Goal: Task Accomplishment & Management: Manage account settings

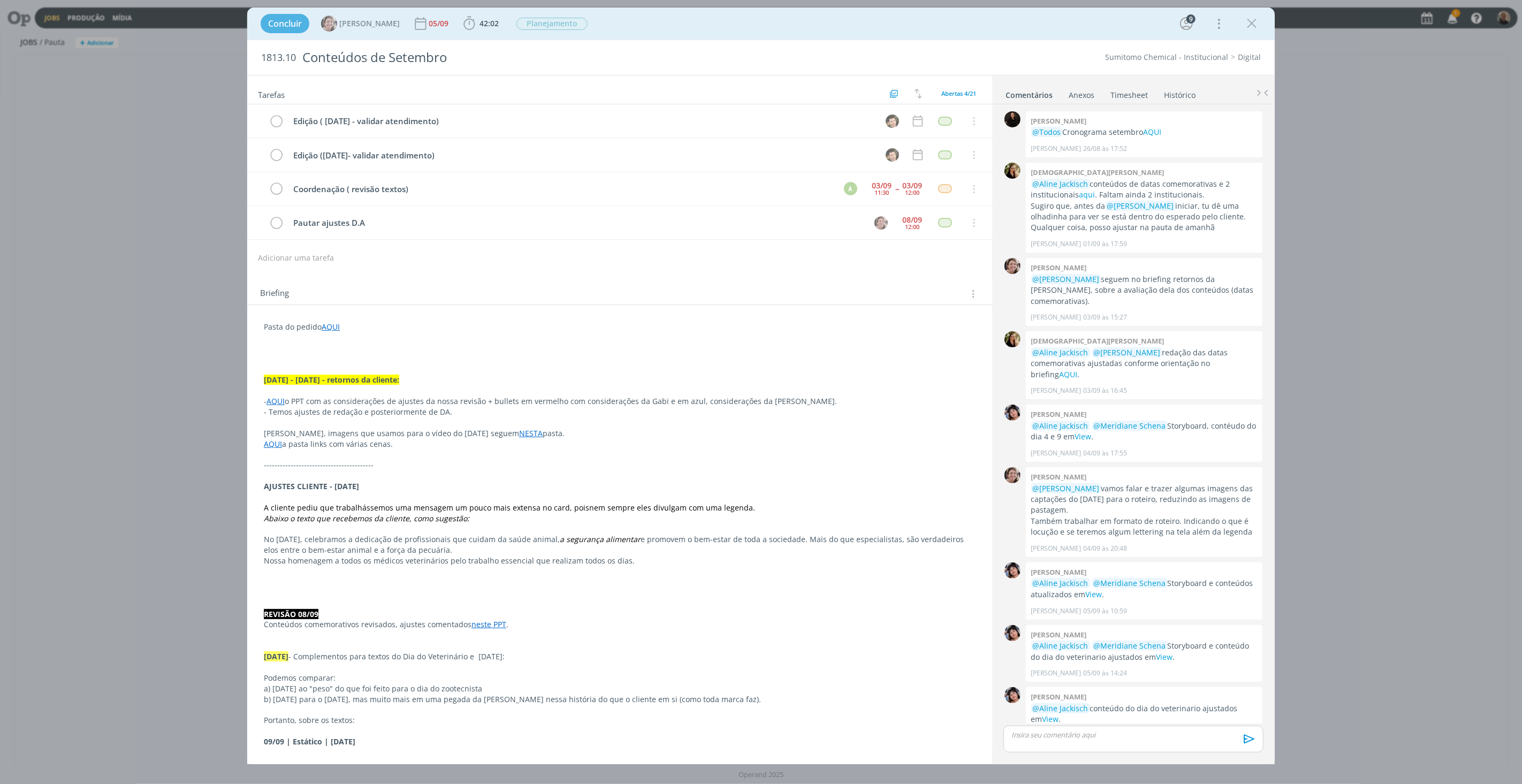
scroll to position [555, 0]
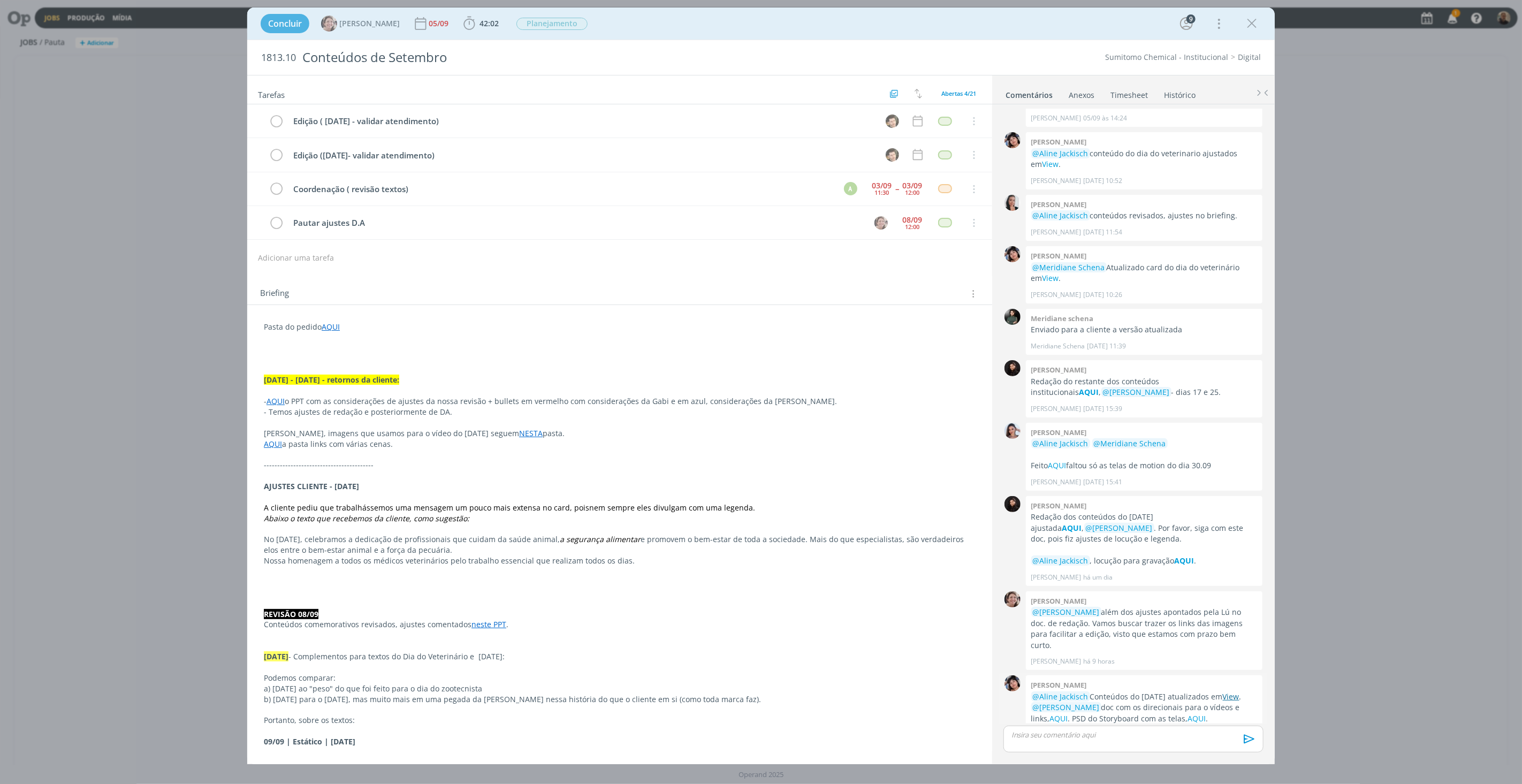
click at [1223, 691] on link "View" at bounding box center [1231, 696] width 17 height 10
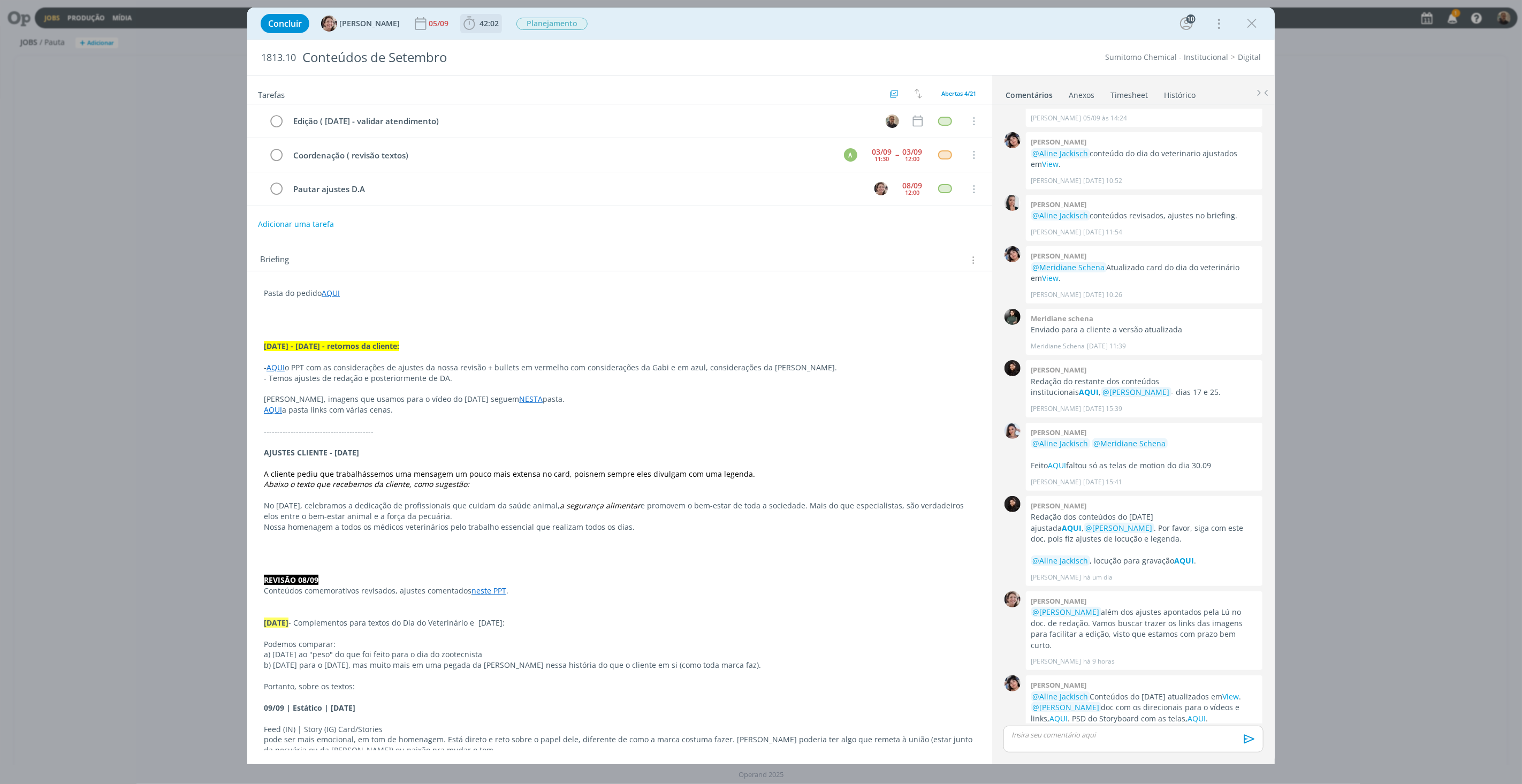
click at [480, 20] on span "42:02" at bounding box center [489, 23] width 19 height 10
click at [494, 43] on span "Iniciar" at bounding box center [505, 47] width 22 height 8
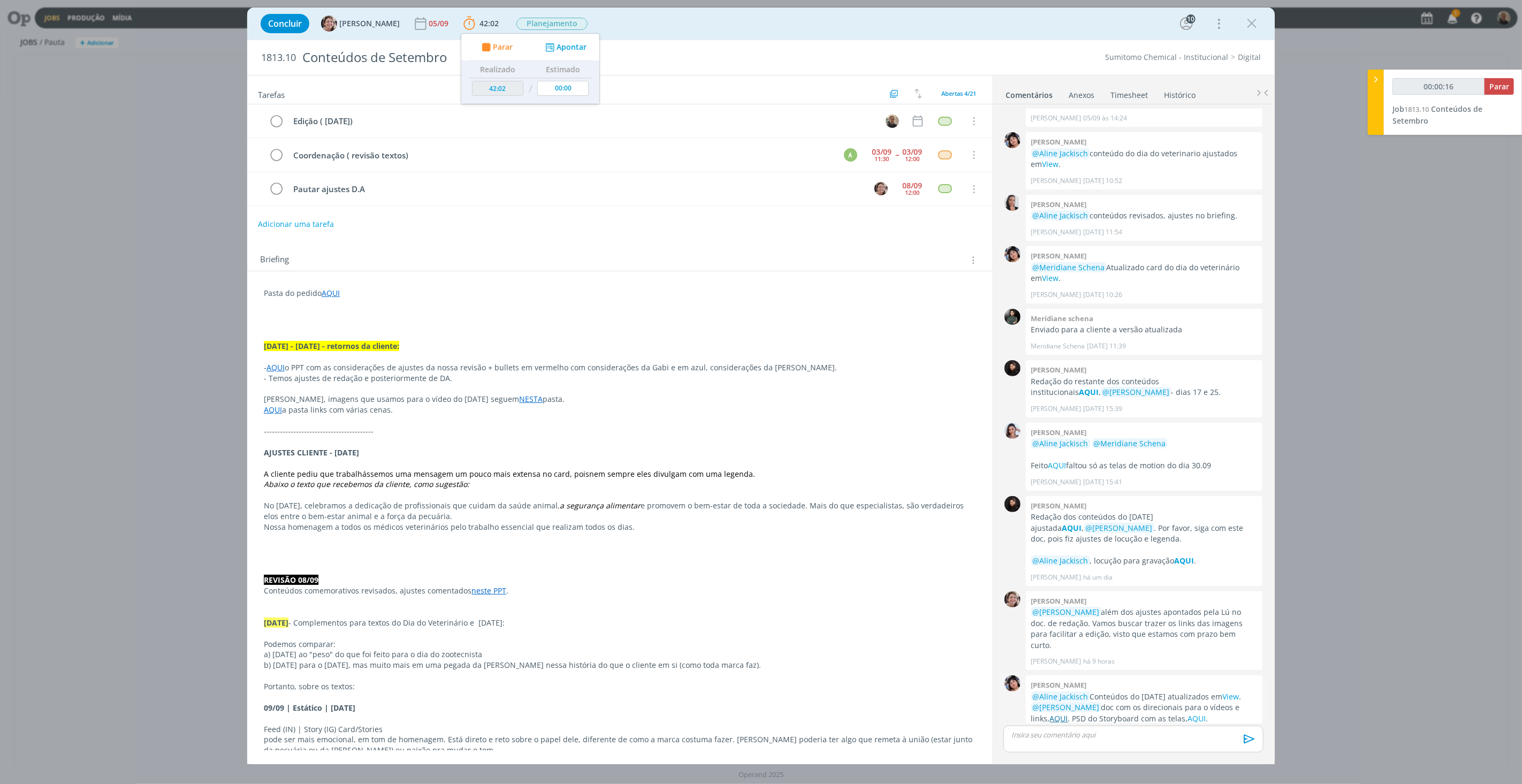
click at [1059, 713] on link "AQUI" at bounding box center [1059, 718] width 18 height 10
click at [1197, 713] on link "AQUI" at bounding box center [1197, 718] width 18 height 10
click at [329, 295] on link "AQUI" at bounding box center [330, 292] width 18 height 10
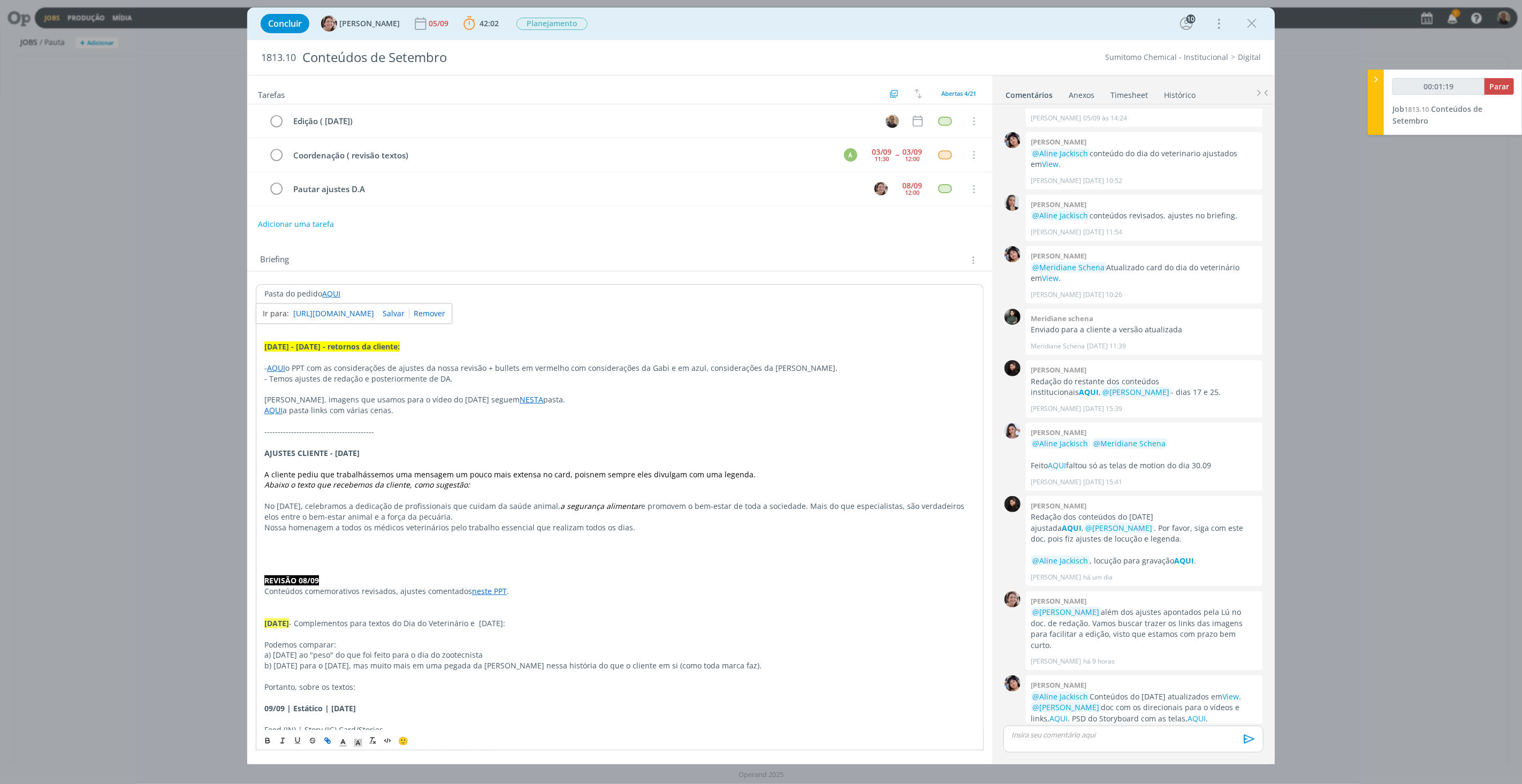
click at [364, 313] on link "[URL][DOMAIN_NAME]" at bounding box center [333, 314] width 81 height 14
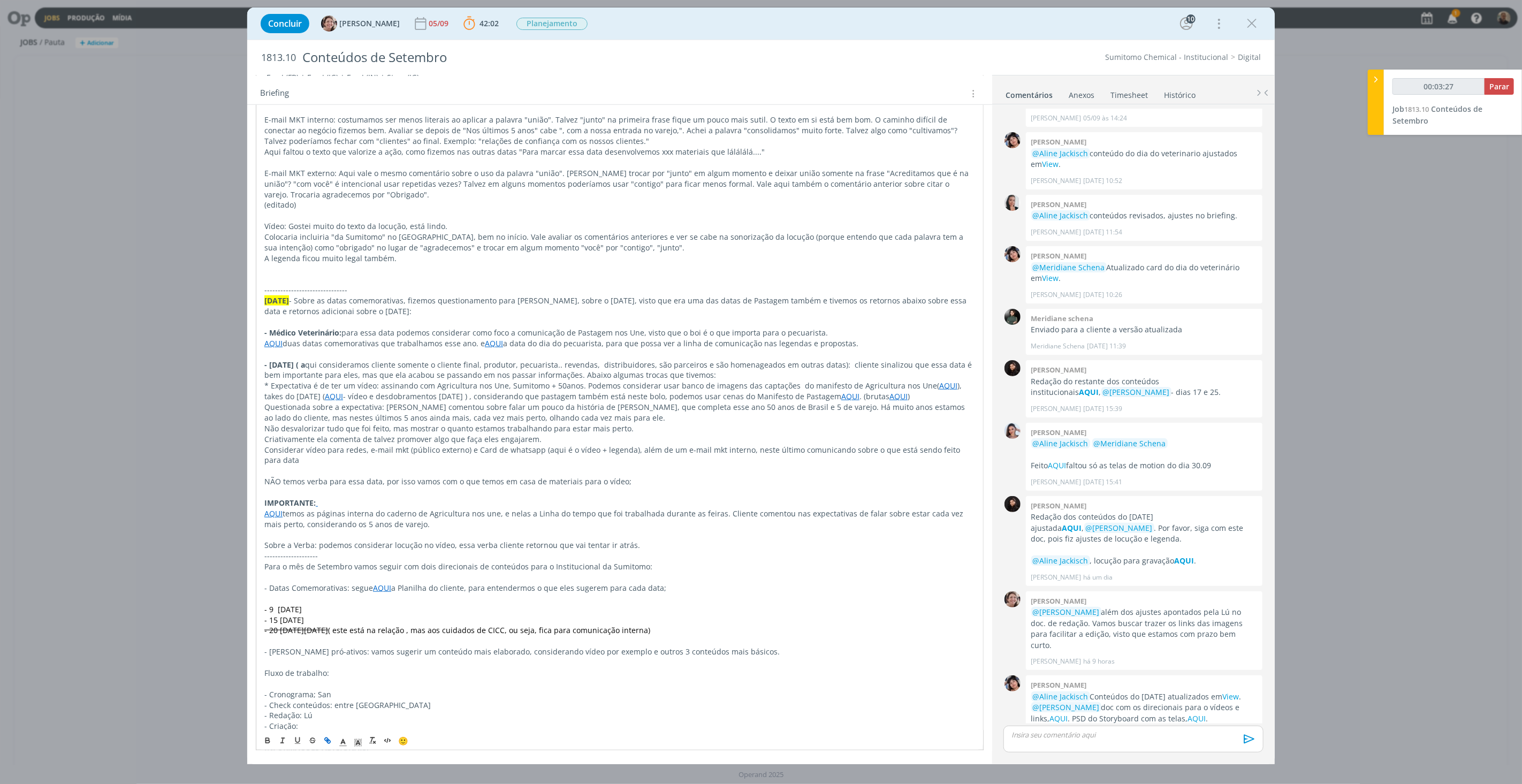
scroll to position [874, 0]
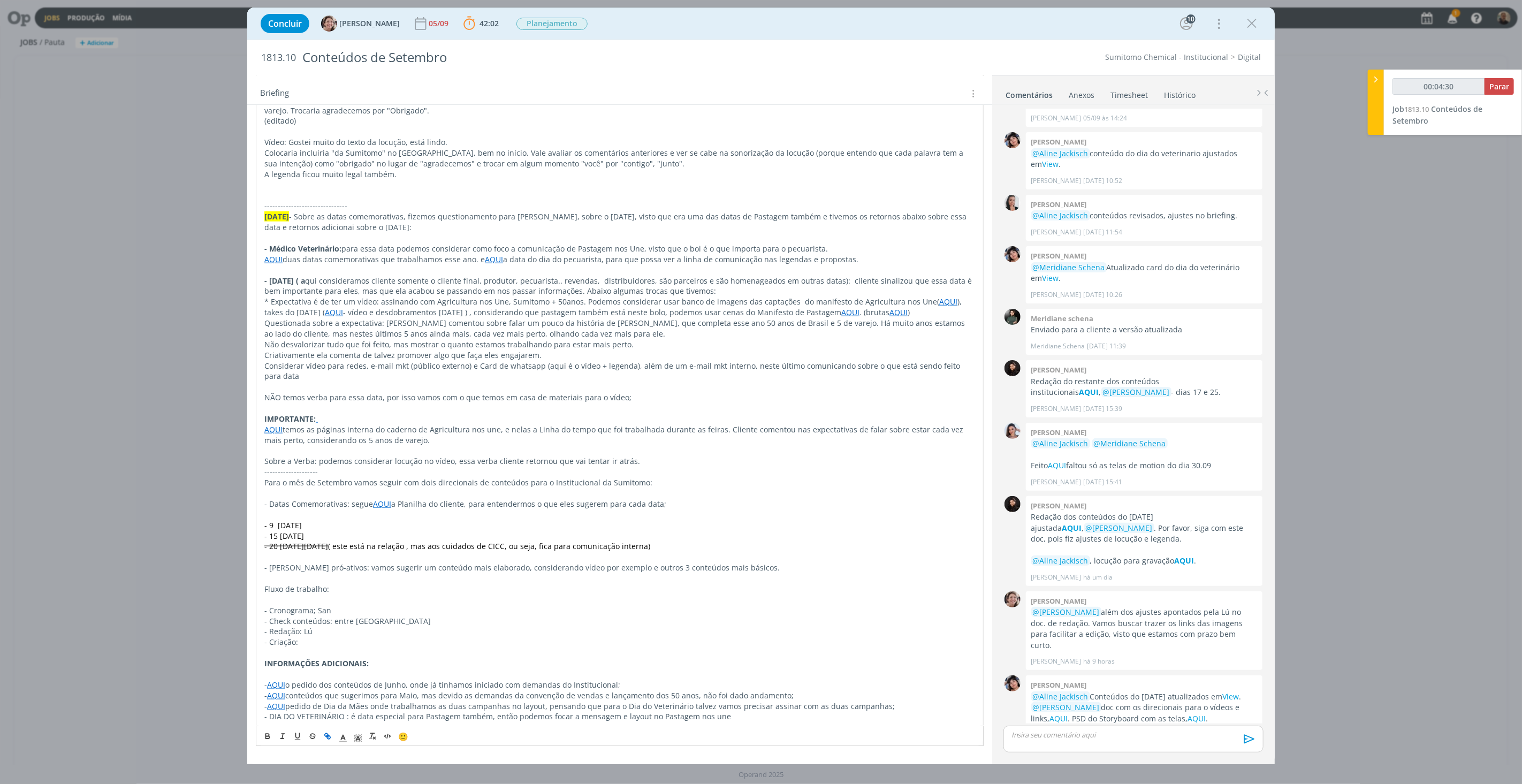
click at [691, 634] on p "- Redação: Lú" at bounding box center [619, 632] width 711 height 11
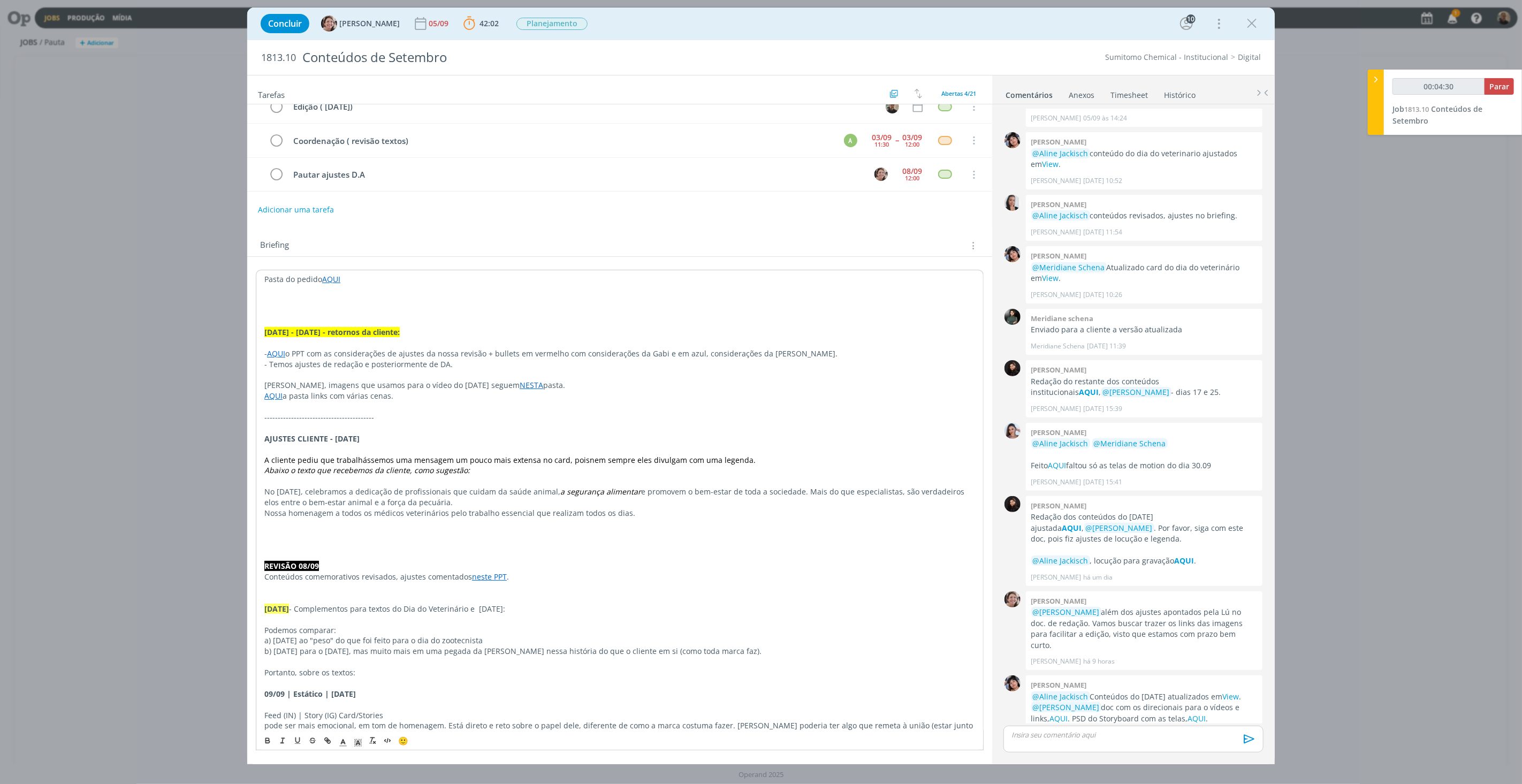
scroll to position [0, 0]
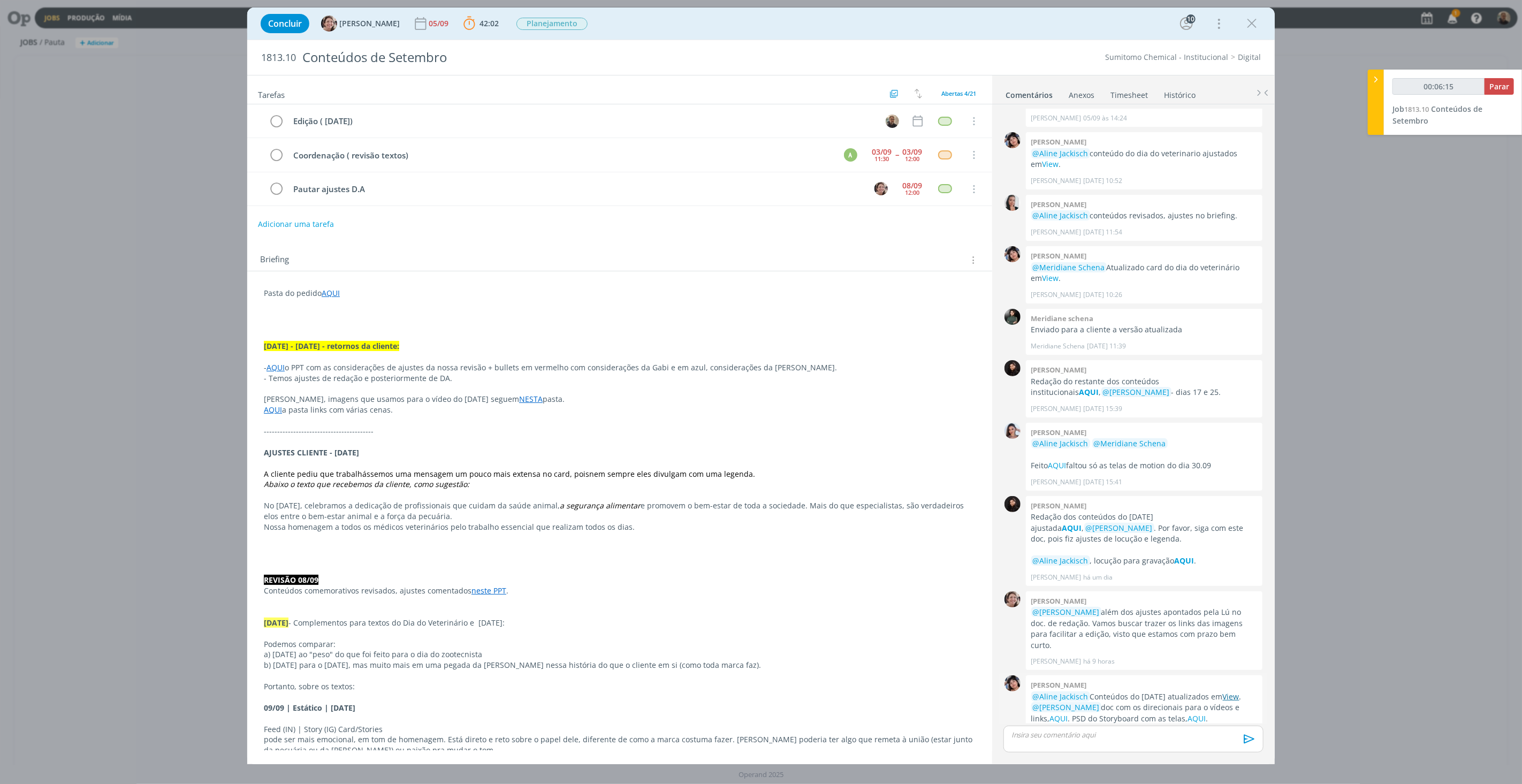
click at [1223, 691] on link "View" at bounding box center [1231, 696] width 17 height 10
click at [477, 22] on b "42:02" at bounding box center [489, 24] width 24 height 8
type input "00:29:31"
click at [479, 45] on icon "dialog" at bounding box center [486, 47] width 14 height 10
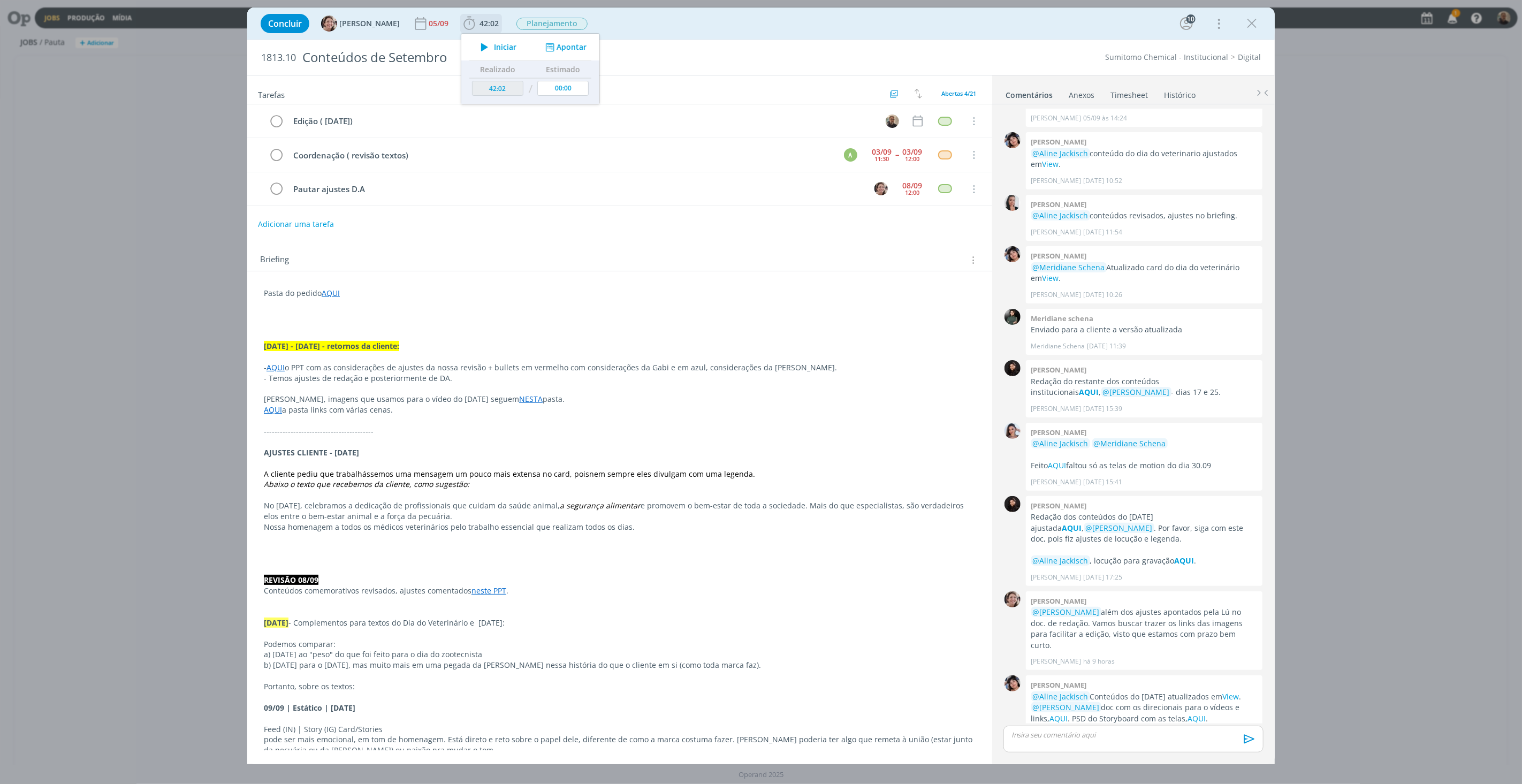
type input "42:32"
type input "00:24:01"
click at [1223, 691] on link "View" at bounding box center [1231, 696] width 17 height 10
click at [1061, 713] on link "AQUI" at bounding box center [1059, 718] width 18 height 10
click at [464, 22] on icon "dialog" at bounding box center [469, 23] width 16 height 16
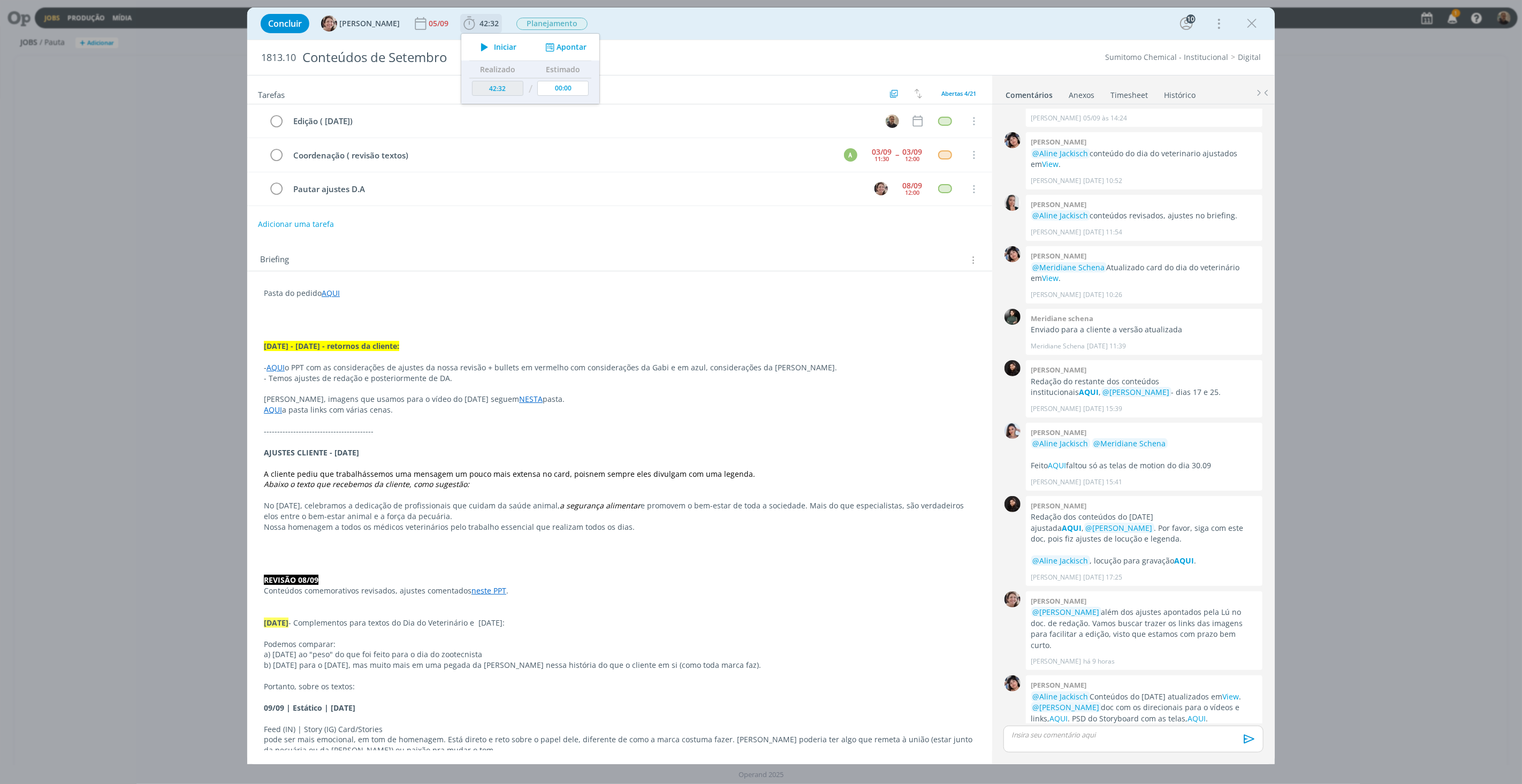
click at [477, 47] on icon "dialog" at bounding box center [484, 47] width 19 height 14
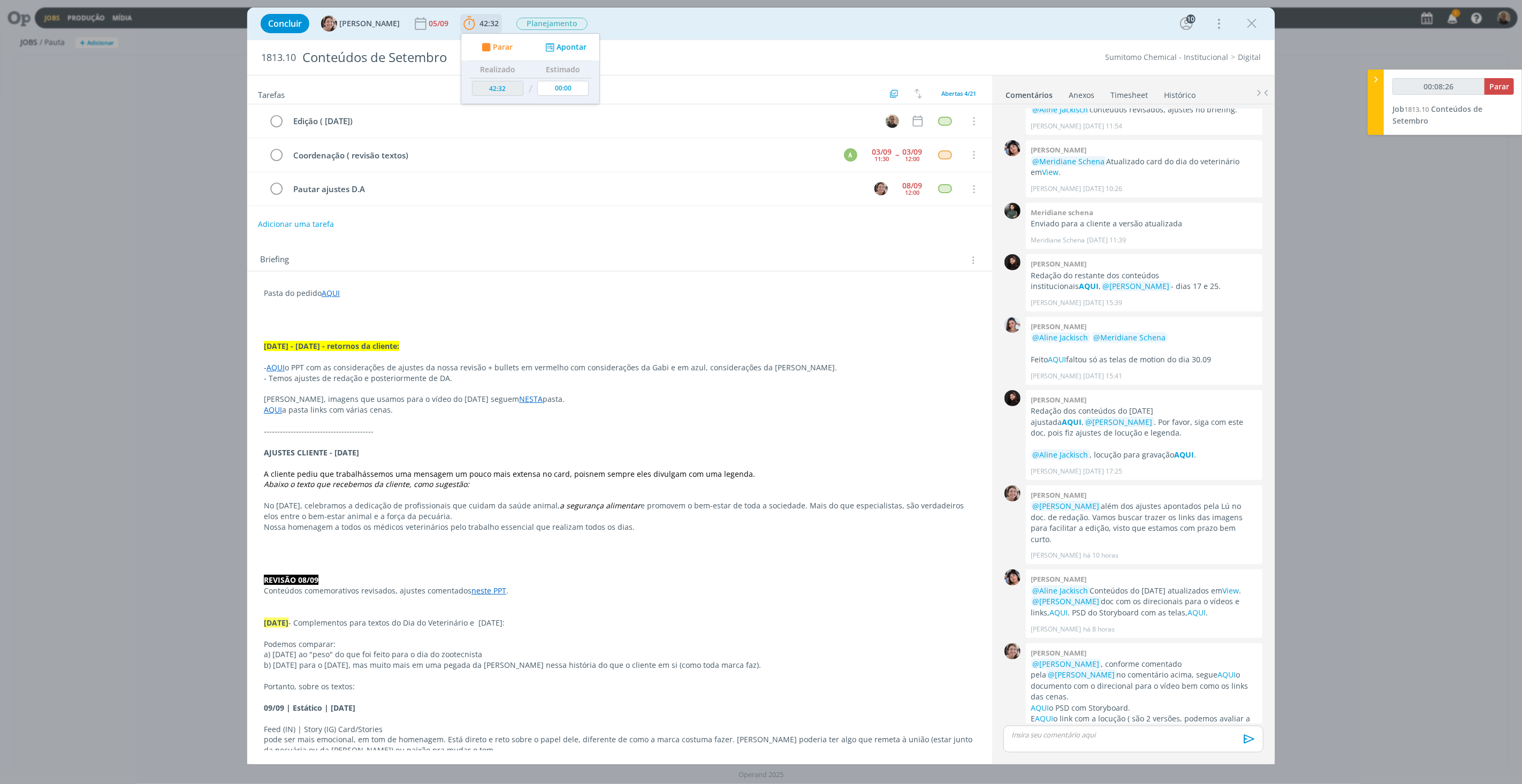
type input "00:08:27"
click at [493, 47] on span "Parar" at bounding box center [503, 47] width 20 height 8
type input "42:41"
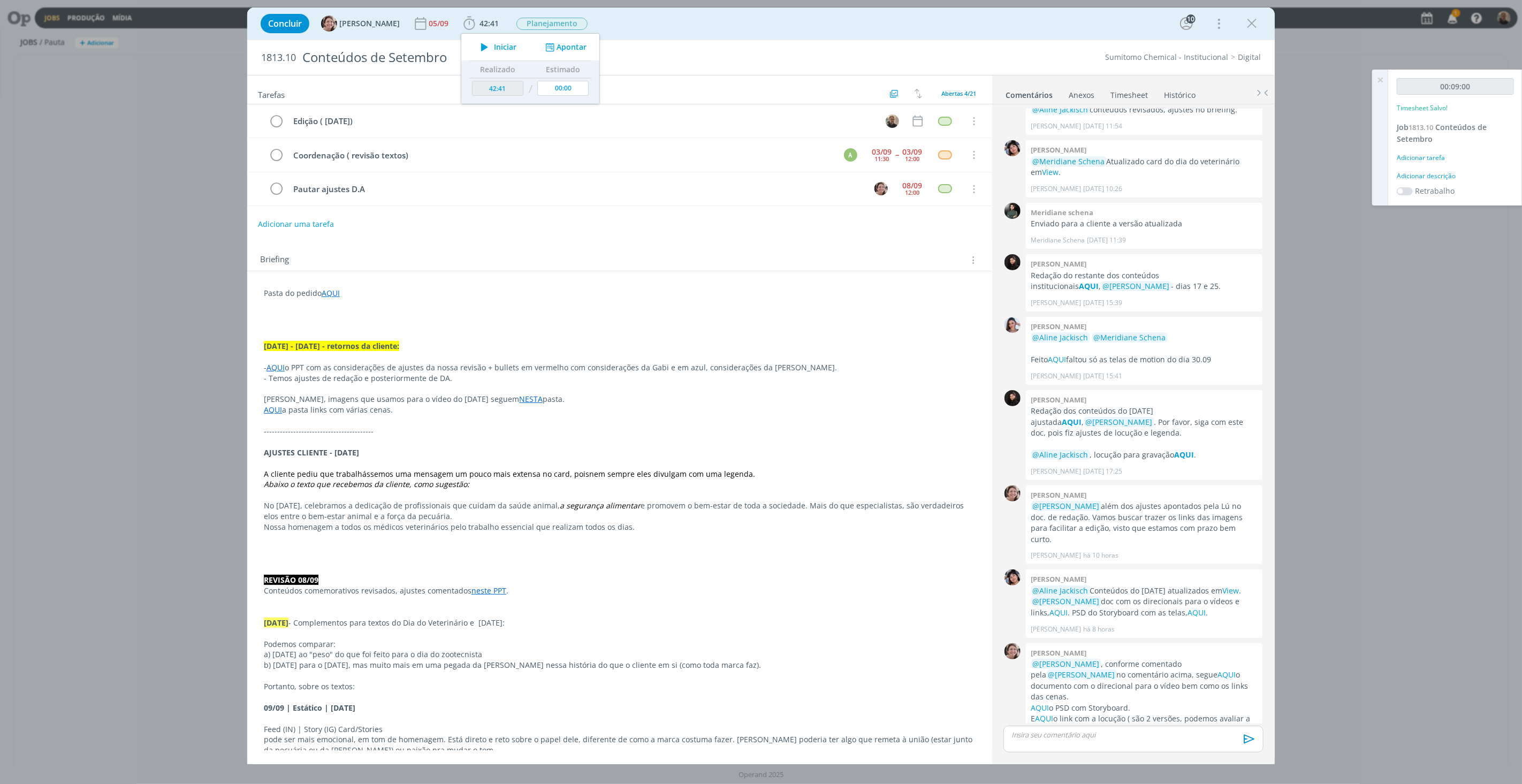
click at [1128, 93] on link "Timesheet" at bounding box center [1129, 93] width 38 height 15
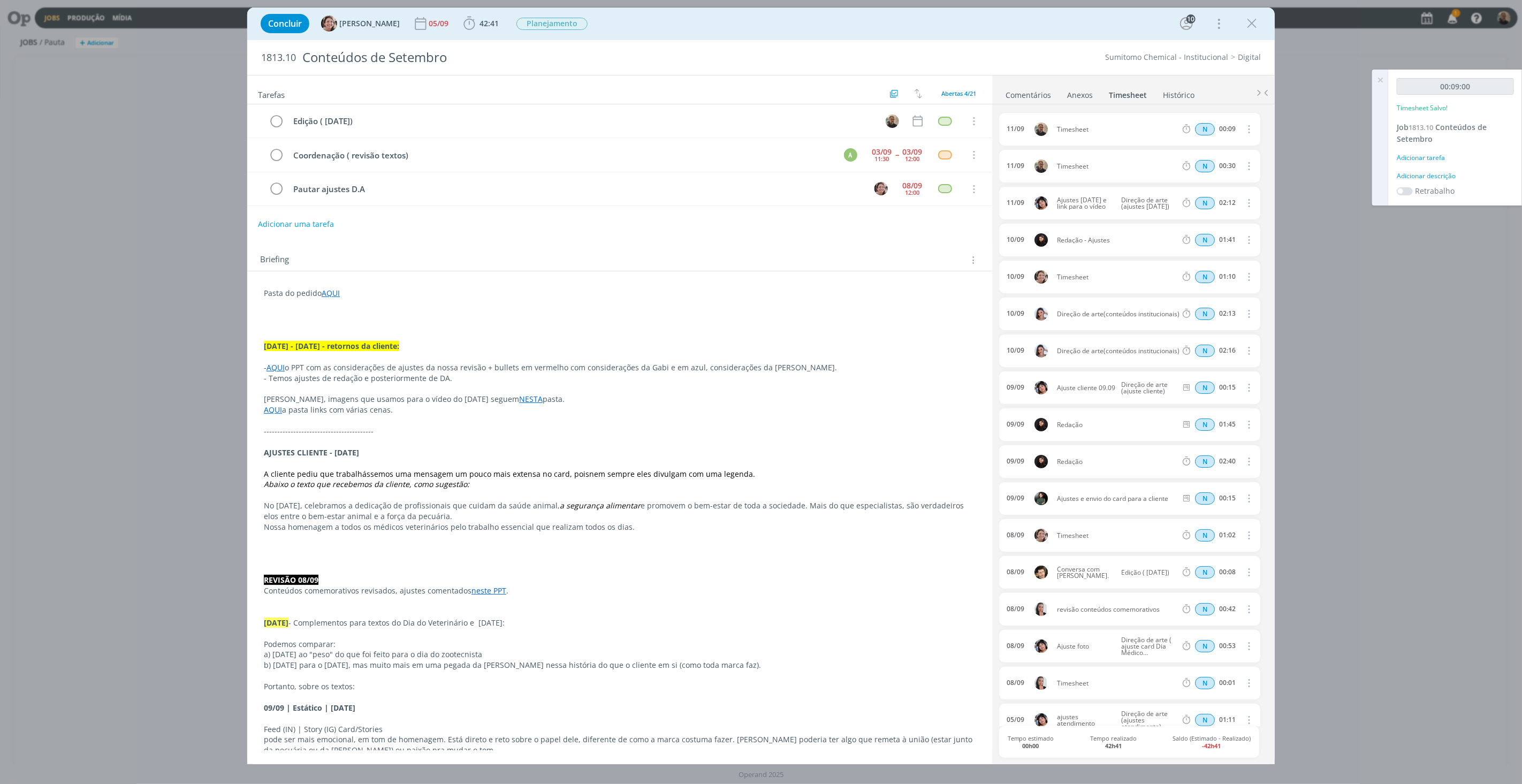
click at [1245, 168] on icon "dialog" at bounding box center [1248, 166] width 12 height 13
click at [1197, 204] on link "Editar" at bounding box center [1218, 201] width 84 height 17
click at [1087, 170] on div "Timesheet" at bounding box center [1086, 167] width 58 height 12
drag, startPoint x: 1098, startPoint y: 167, endPoint x: 960, endPoint y: 168, distance: 138.0
click at [960, 168] on div "Tarefas Usar Job de template Ordenar por: Prazo crescente Prazo decrescente Ord…" at bounding box center [760, 419] width 1027 height 689
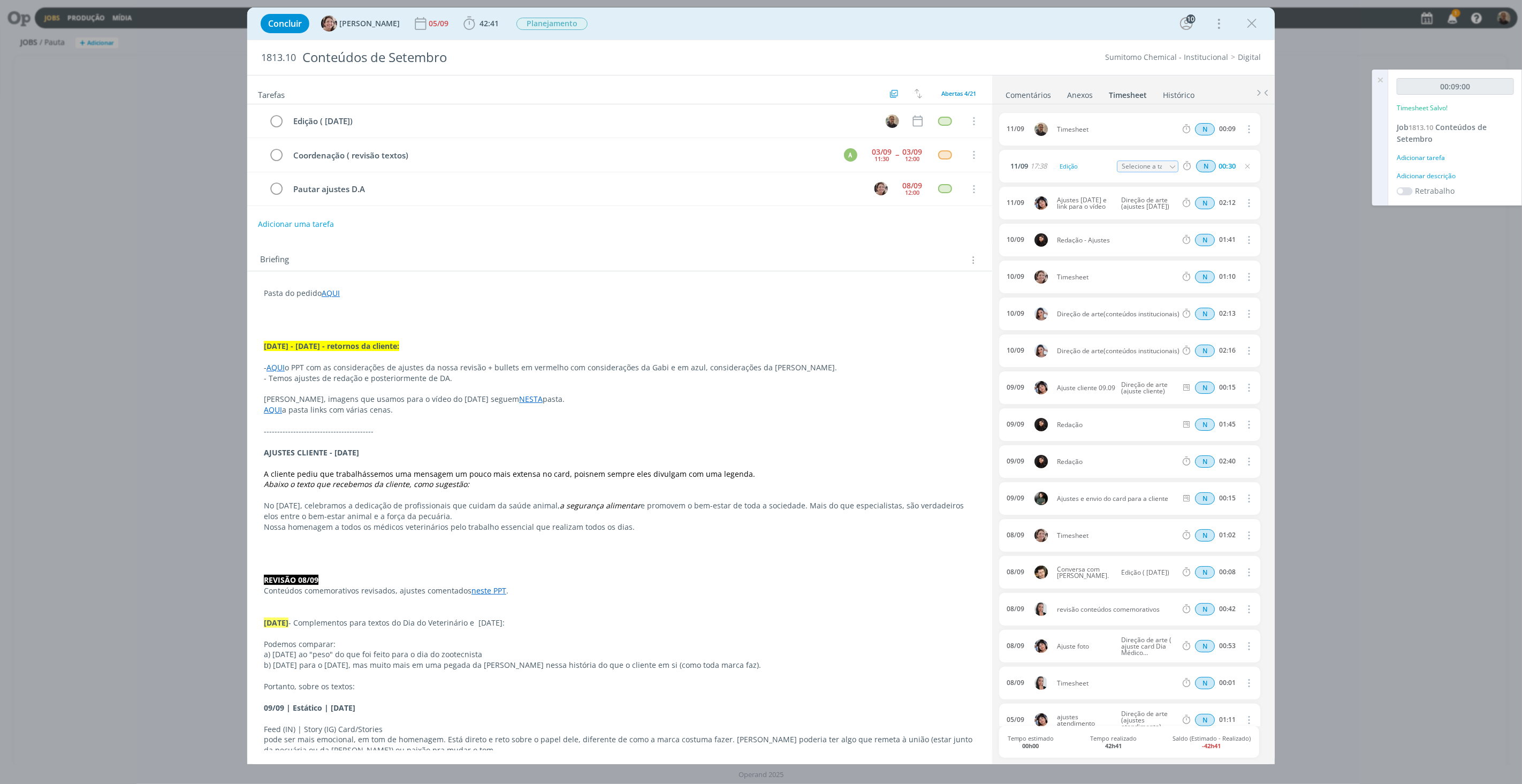
click at [1169, 167] on icon "dialog" at bounding box center [1172, 167] width 8 height 8
click at [1156, 212] on div "Edição ( [DATE]) - [PERSON_NAME]" at bounding box center [1156, 209] width 64 height 8
type input "Edição ( [DATE])"
click at [1245, 132] on icon "dialog" at bounding box center [1248, 129] width 12 height 13
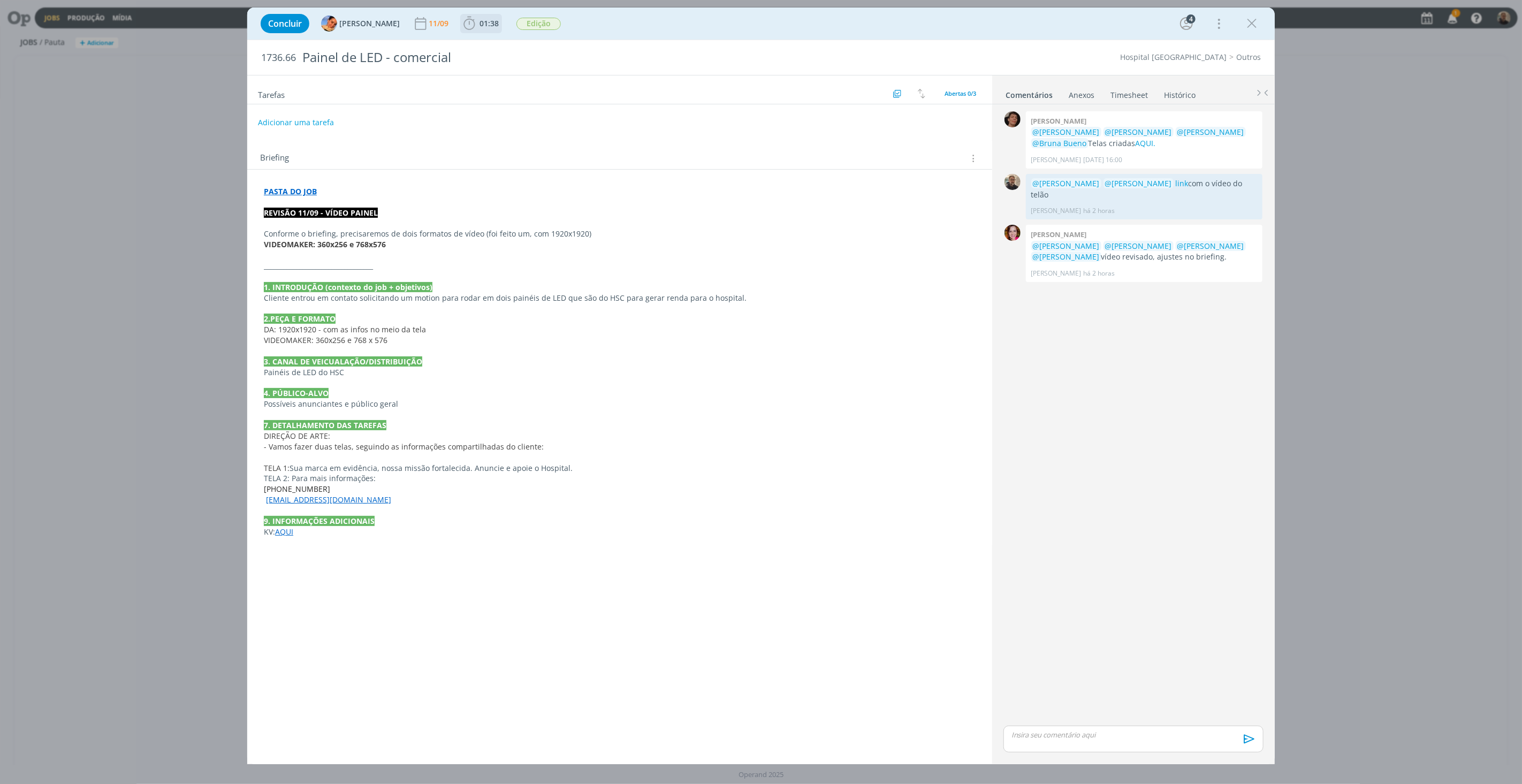
click at [480, 21] on span "01:38" at bounding box center [489, 23] width 19 height 10
click at [494, 45] on span "Iniciar" at bounding box center [505, 47] width 22 height 8
drag, startPoint x: 360, startPoint y: 244, endPoint x: 387, endPoint y: 247, distance: 27.2
click at [387, 247] on p "VIDEOMAKER: 360x256 e 768x576" at bounding box center [620, 245] width 712 height 11
click at [294, 193] on strong "PASTA DO JOB" at bounding box center [291, 191] width 53 height 10
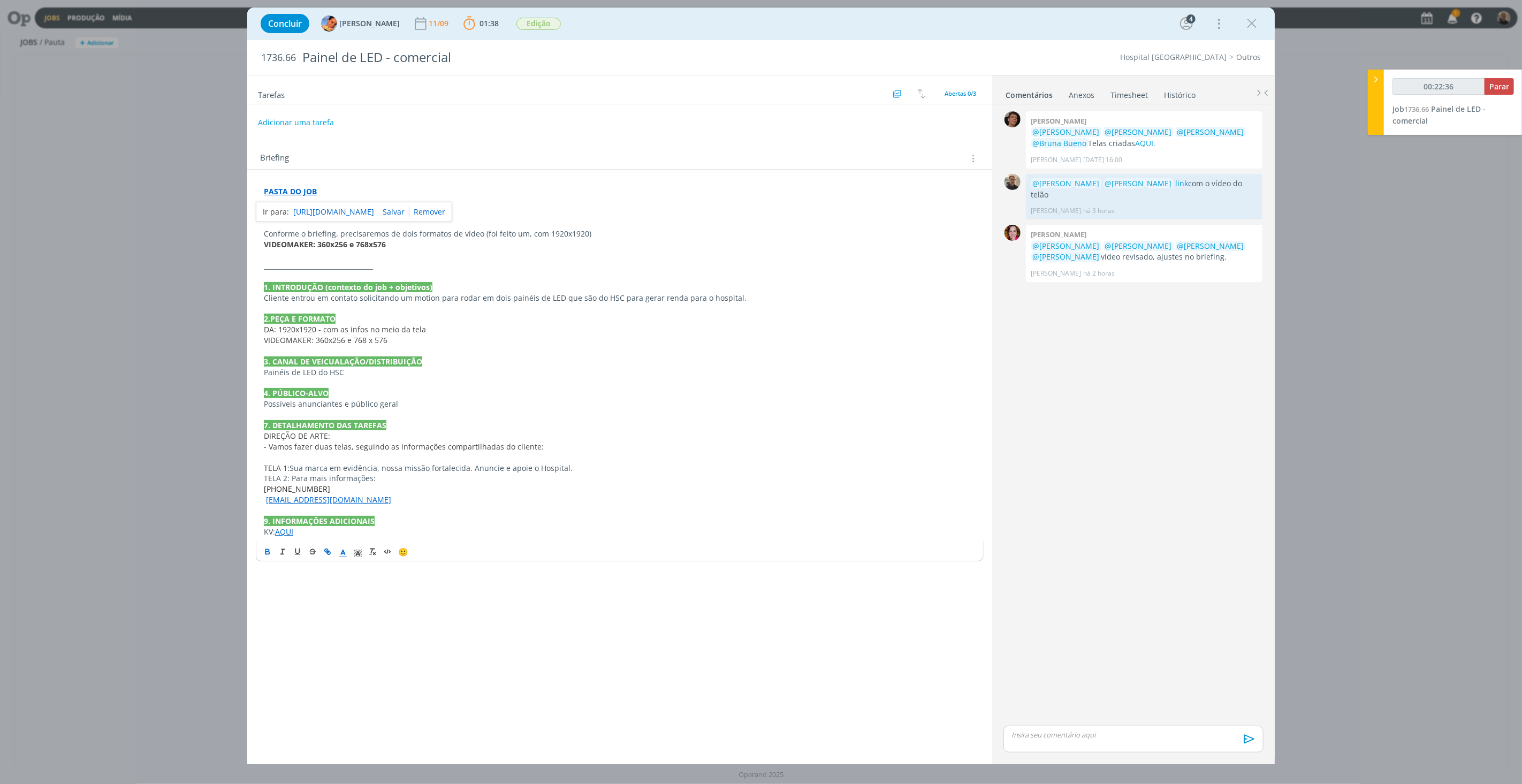
click at [316, 211] on link "https://sobeae.sharepoint.com/:f:/s/SOBEAE/EgE4SnI5FEZNudhN_gFMnWEBFQEgl5AidOL4…" at bounding box center [333, 212] width 81 height 14
type input "00:24:03"
click at [1507, 83] on span "Parar" at bounding box center [1500, 86] width 20 height 10
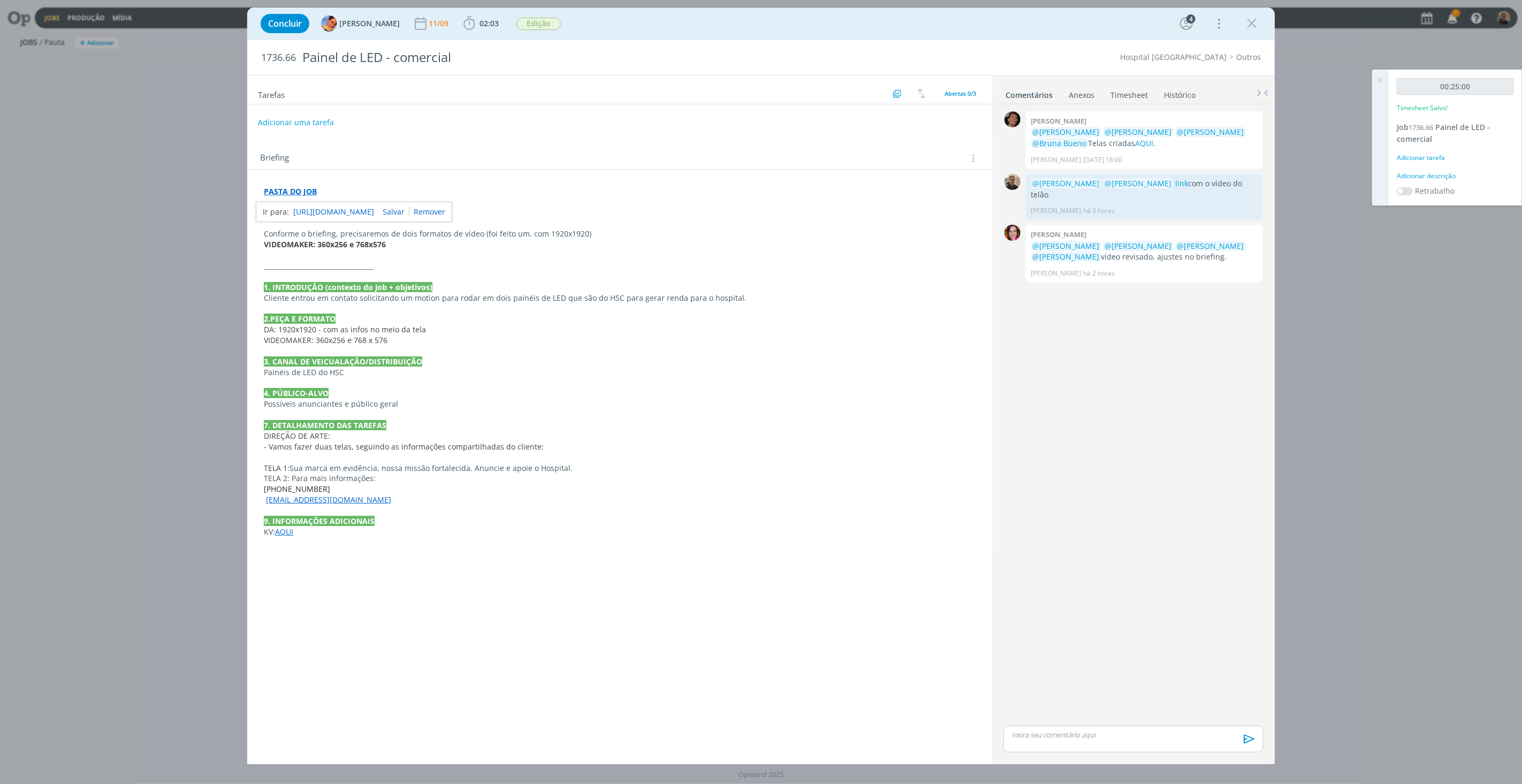
click at [1126, 95] on link "Timesheet" at bounding box center [1129, 93] width 38 height 15
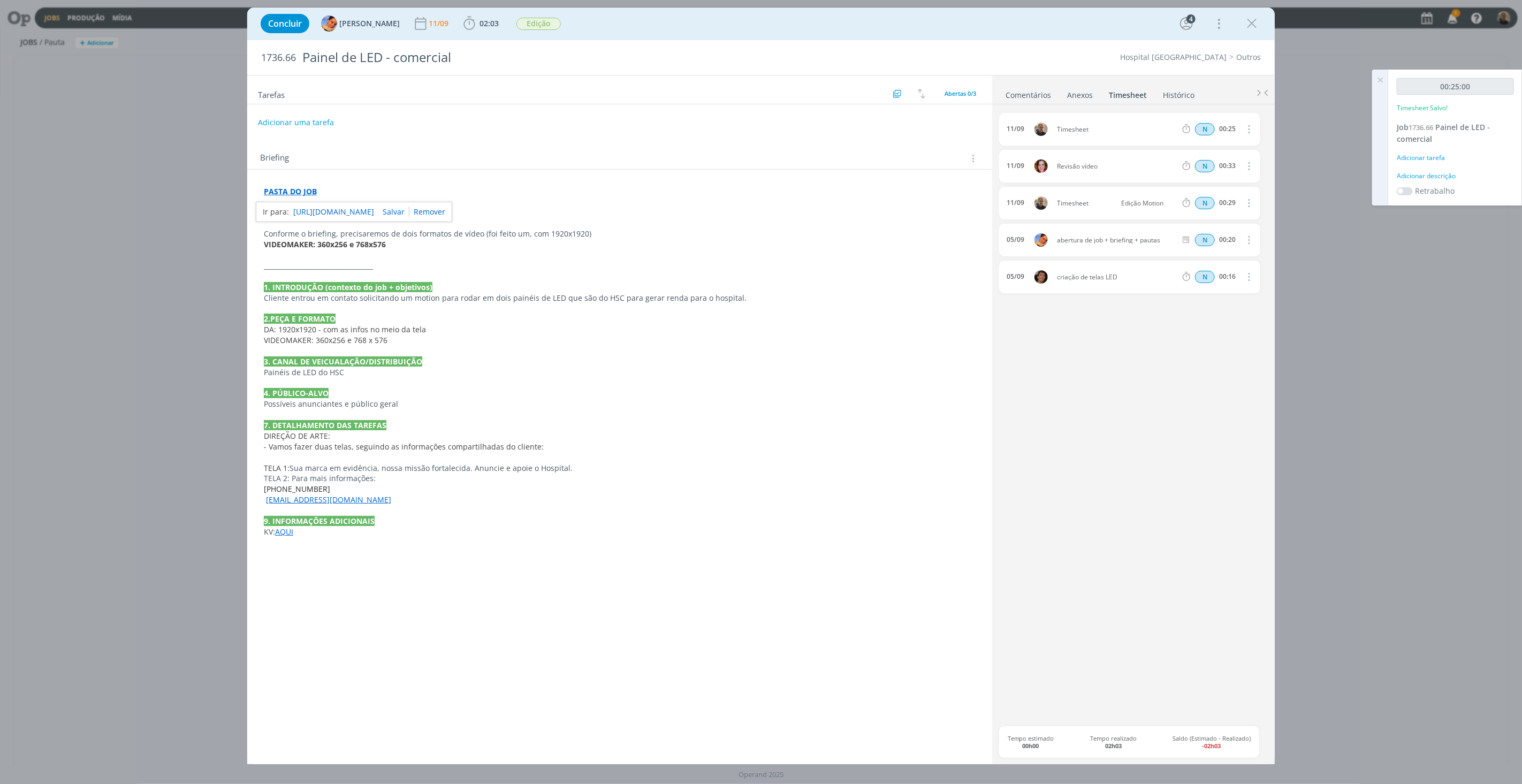
click at [1252, 129] on icon "dialog" at bounding box center [1248, 129] width 12 height 13
click at [1199, 167] on link "Editar" at bounding box center [1218, 164] width 84 height 17
click at [1088, 130] on div "Timesheet" at bounding box center [1086, 129] width 58 height 12
drag, startPoint x: 1093, startPoint y: 128, endPoint x: 1017, endPoint y: 129, distance: 76.0
click at [1017, 129] on div "11/09 18:02 Timesheet Selecione a tarefa N 00:25" at bounding box center [1130, 129] width 261 height 32
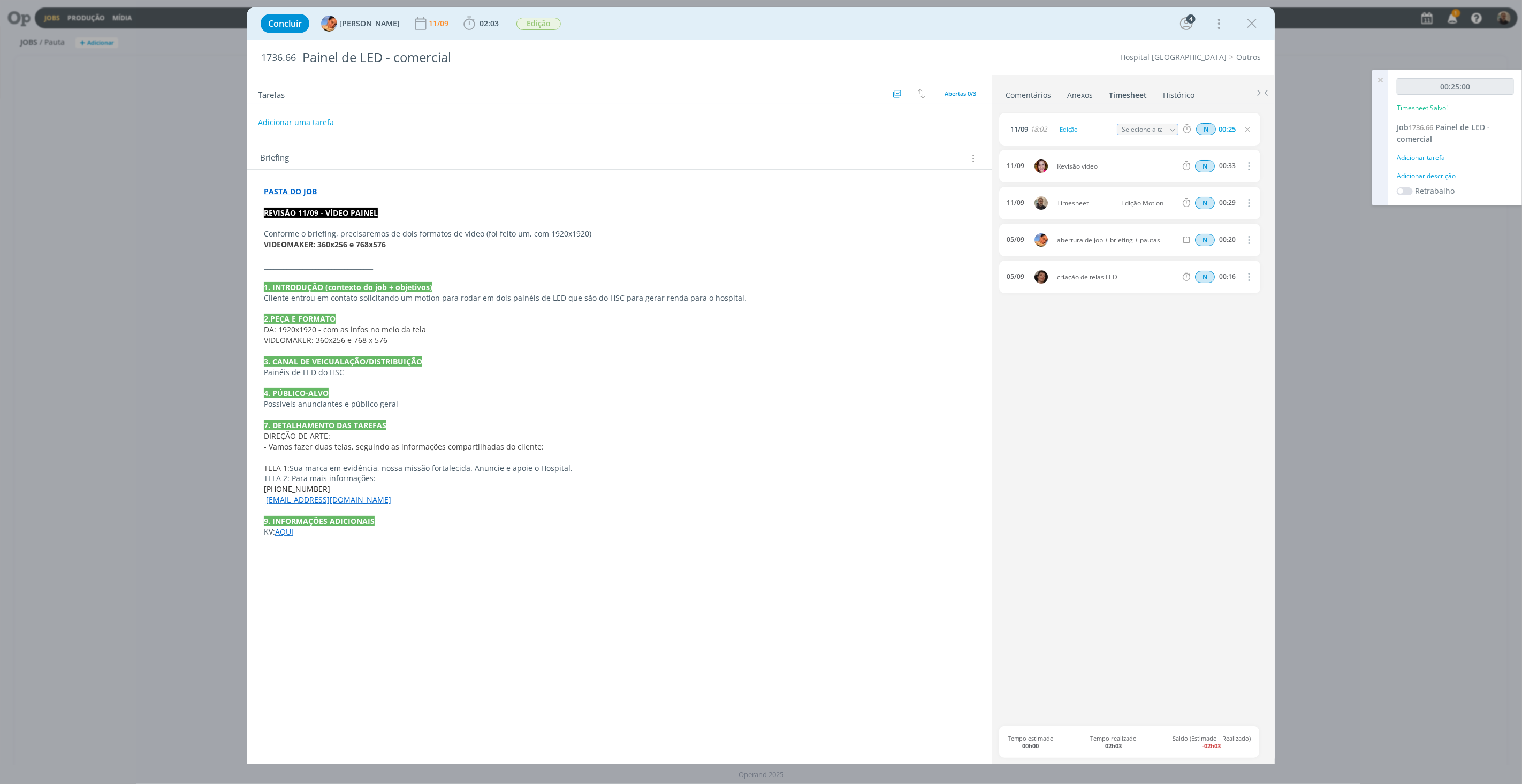
click at [747, 201] on p "dialog" at bounding box center [620, 202] width 712 height 11
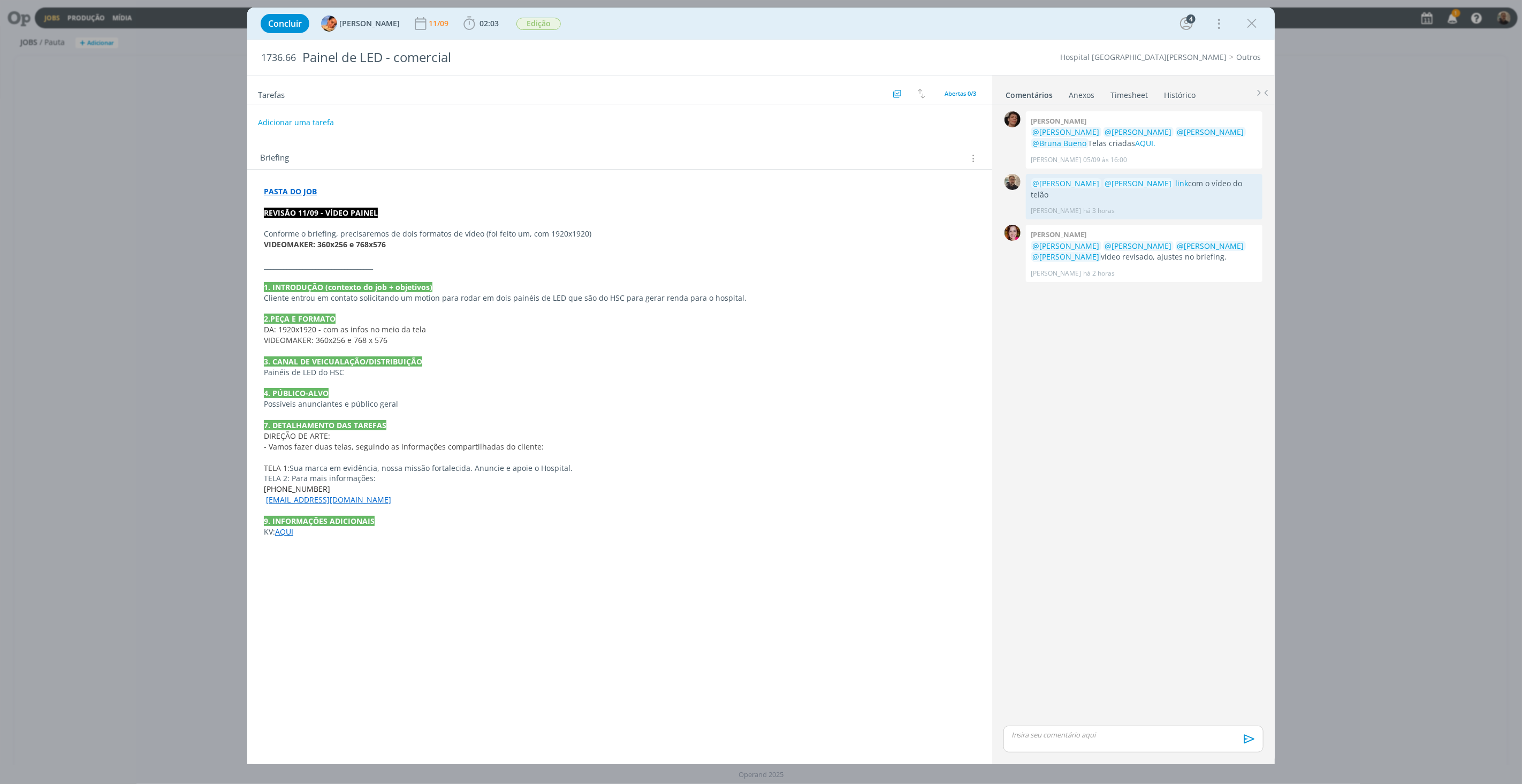
click at [1129, 95] on link "Timesheet" at bounding box center [1129, 93] width 38 height 15
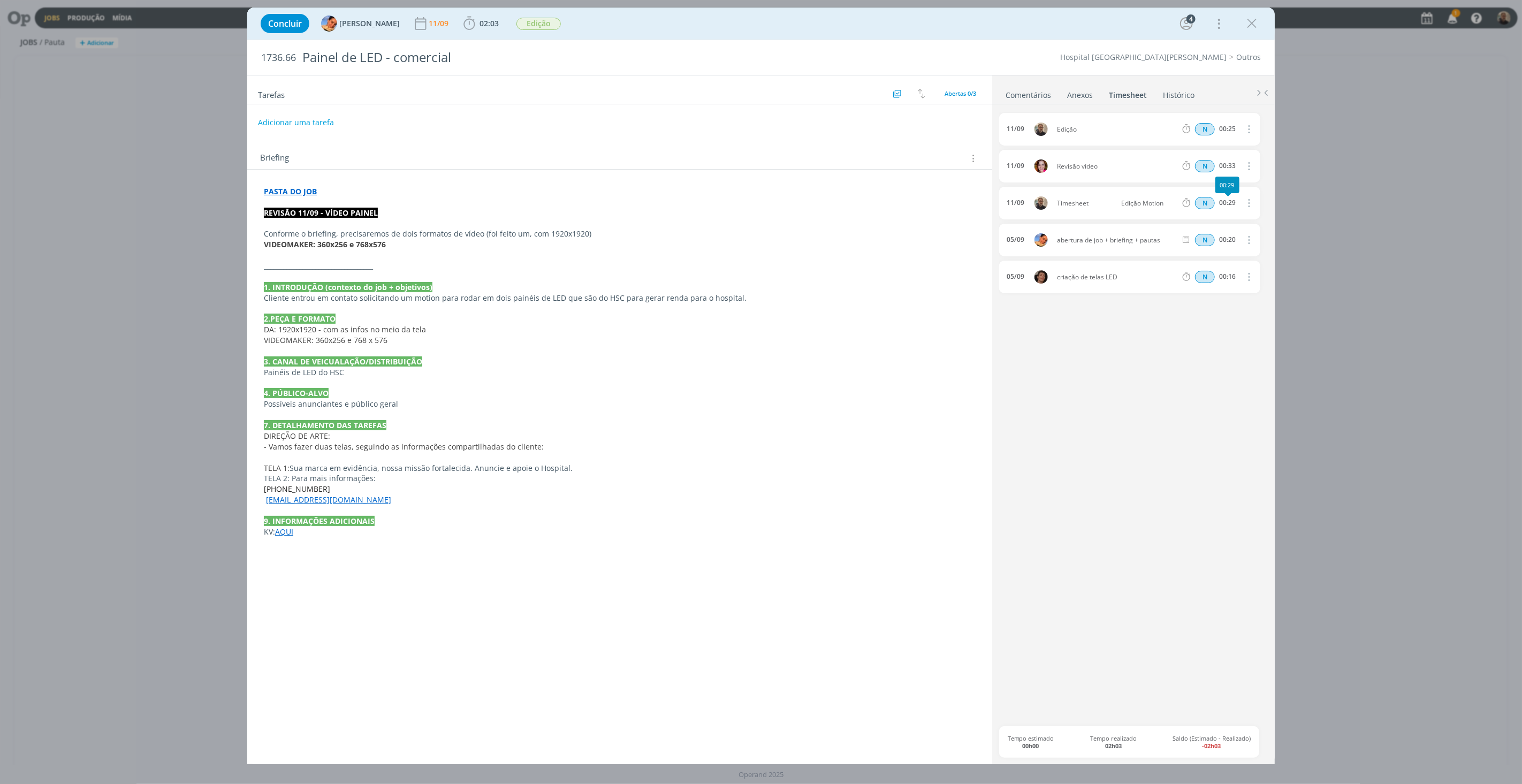
click at [1249, 203] on icon "dialog" at bounding box center [1248, 203] width 12 height 13
click at [1192, 238] on link "Editar" at bounding box center [1218, 238] width 84 height 17
click at [1082, 203] on div "Timesheet" at bounding box center [1086, 203] width 58 height 12
drag, startPoint x: 1098, startPoint y: 201, endPoint x: 1020, endPoint y: 201, distance: 78.0
click at [1020, 201] on div "11/09 15:12 Timesheet Edição Motion N 00:29" at bounding box center [1130, 203] width 261 height 32
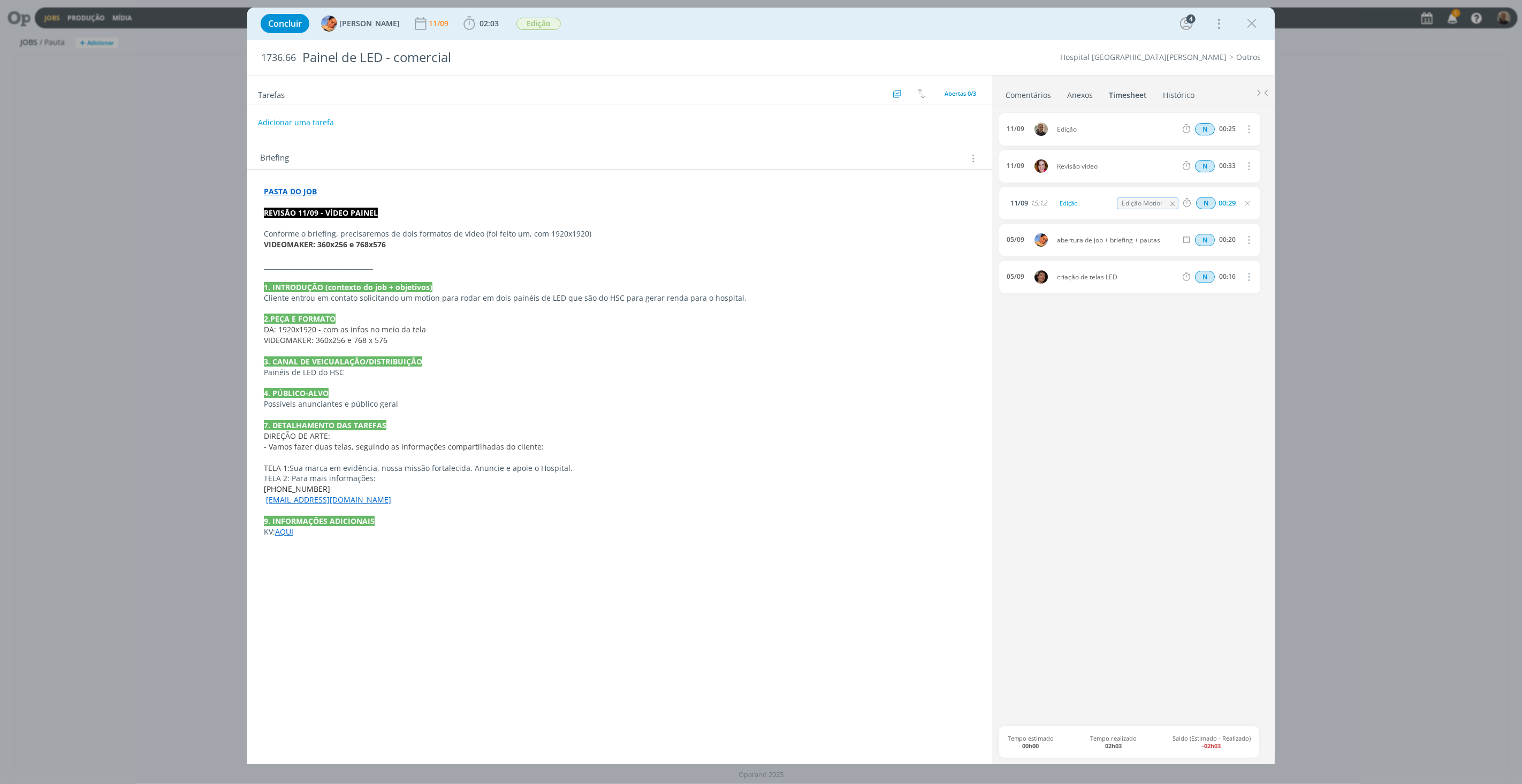
click at [1353, 354] on div "Concluir Luíza Santana 11/09 02:03 Iniciar Apontar Data * 11/09/2025 Horas * 00…" at bounding box center [761, 392] width 1522 height 784
click at [1250, 25] on icon "dialog" at bounding box center [1251, 23] width 16 height 16
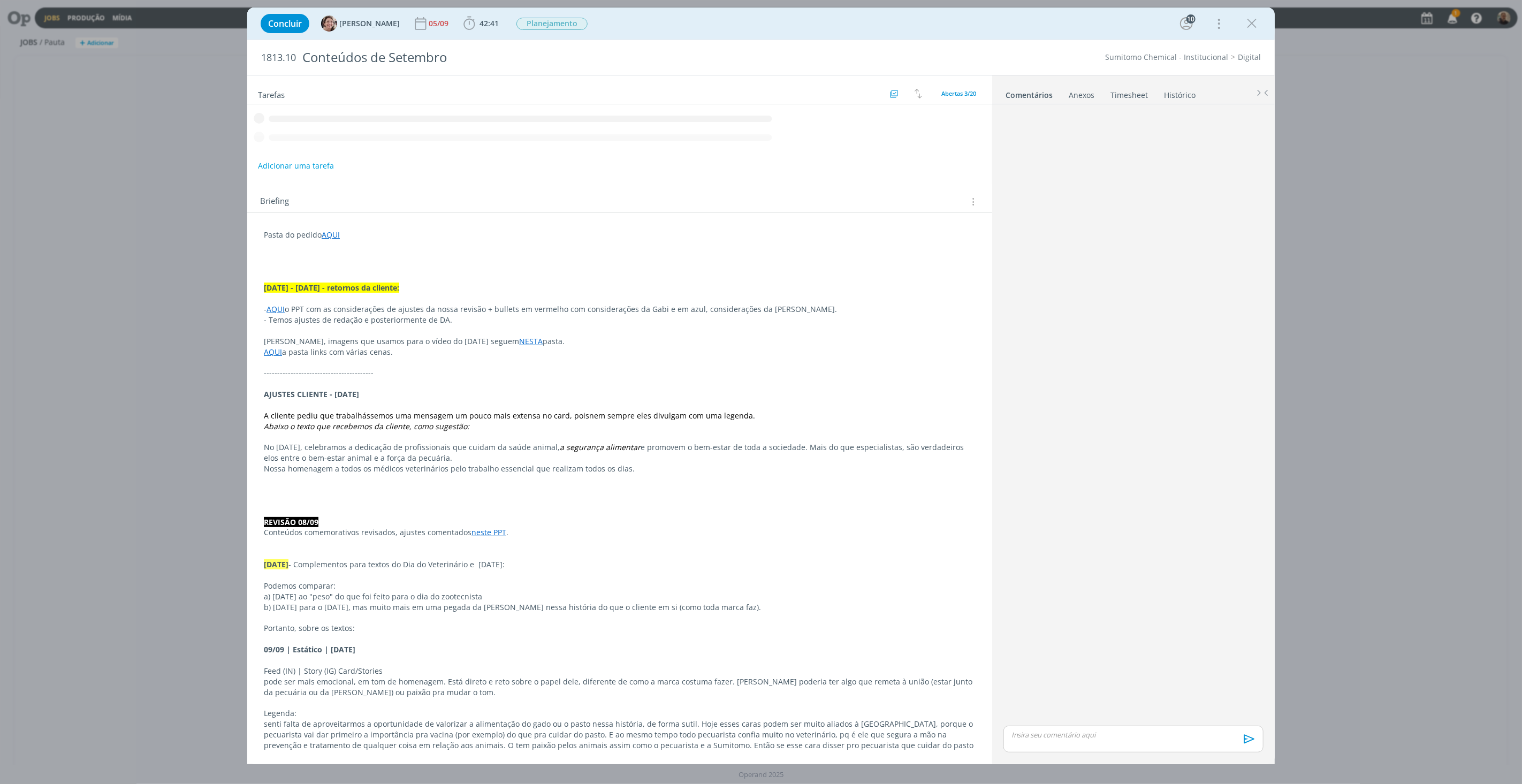
scroll to position [662, 0]
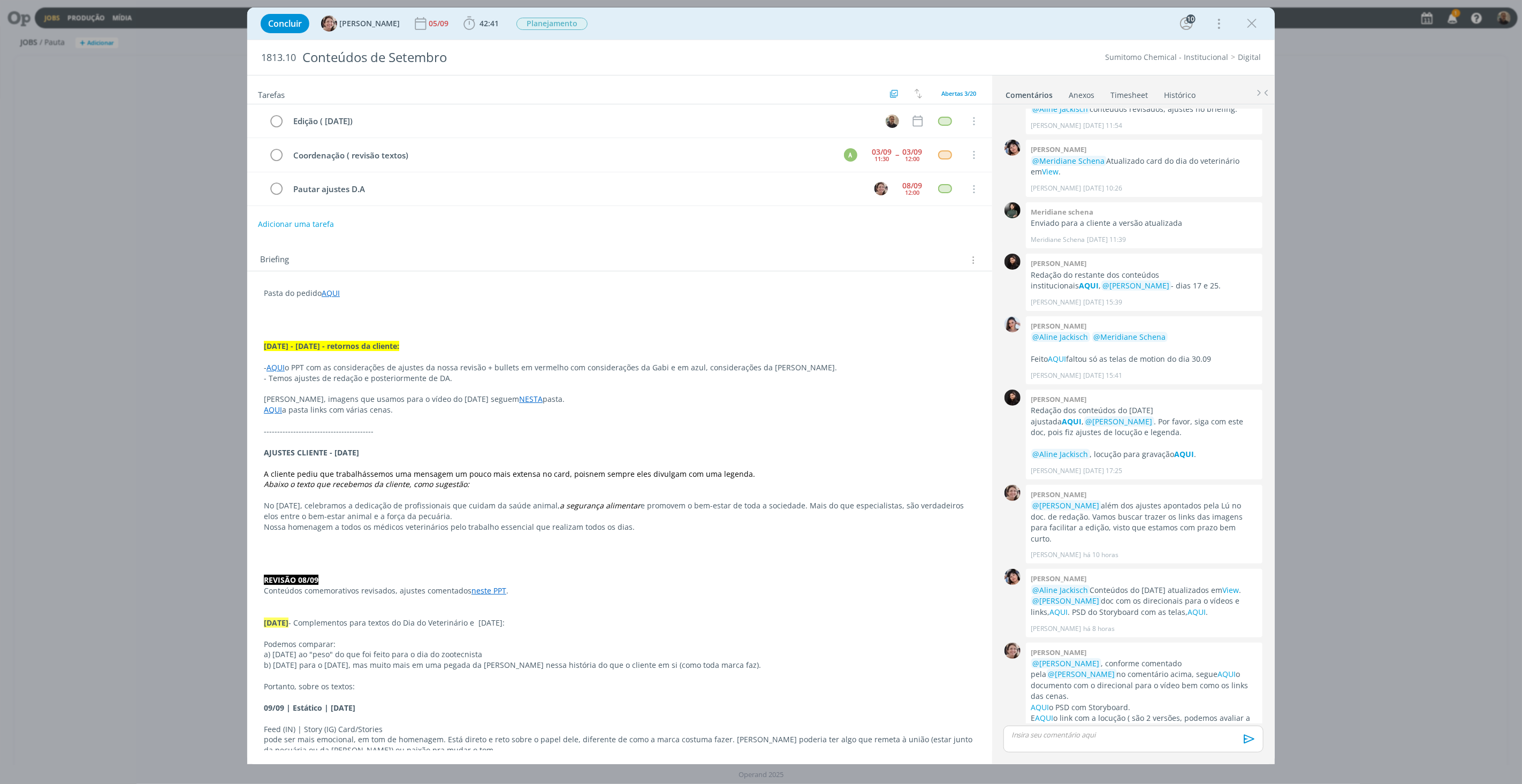
click at [1121, 94] on link "Timesheet" at bounding box center [1129, 93] width 38 height 15
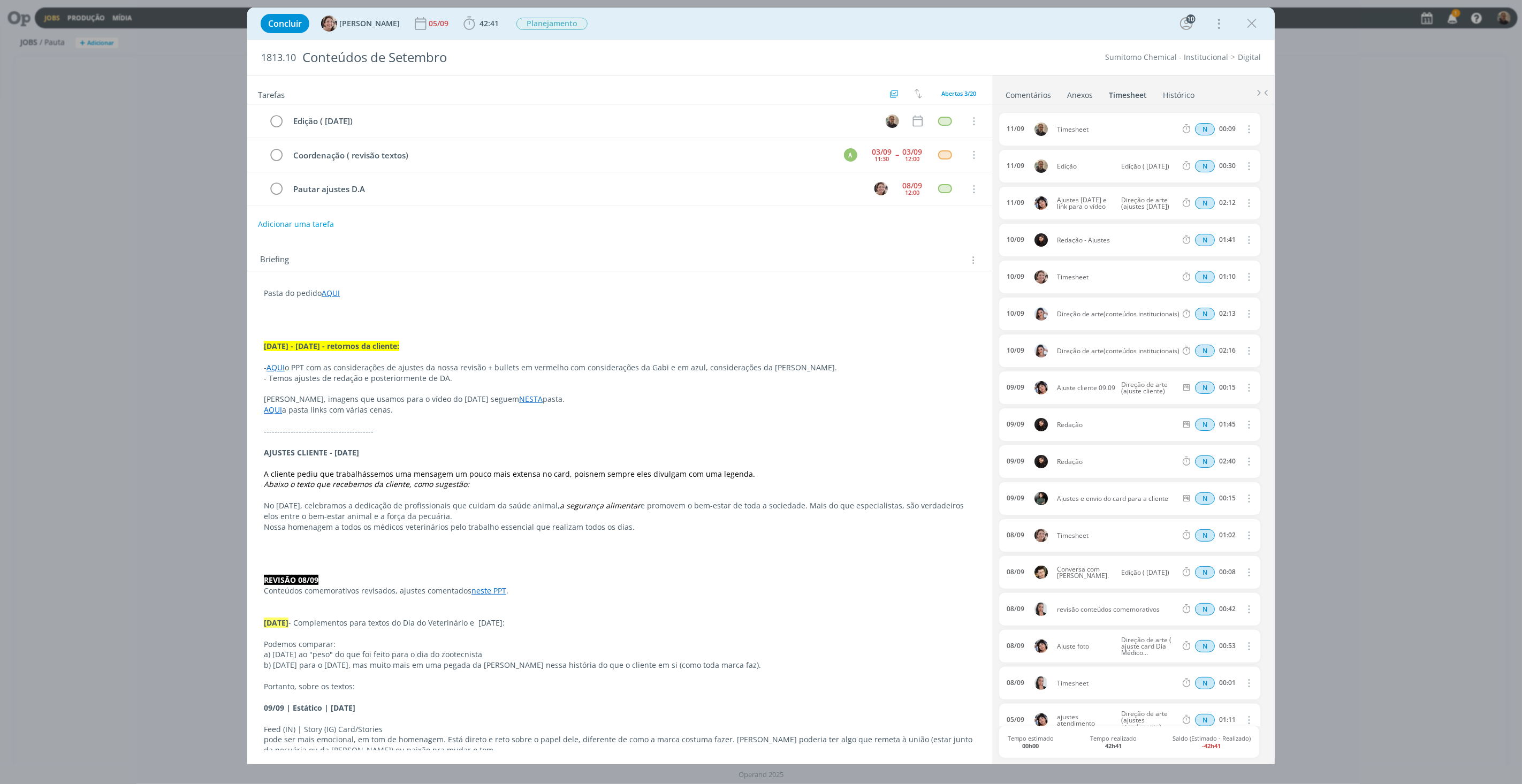
click at [1243, 129] on icon "dialog" at bounding box center [1248, 129] width 12 height 13
click at [1194, 165] on link "Editar" at bounding box center [1218, 164] width 84 height 17
click at [1071, 126] on div "Timesheet" at bounding box center [1086, 129] width 58 height 12
drag, startPoint x: 1094, startPoint y: 128, endPoint x: 1030, endPoint y: 125, distance: 64.1
click at [1030, 125] on div "11/09 18:15 Timesheet Selecione a tarefa N 00:09" at bounding box center [1130, 129] width 261 height 32
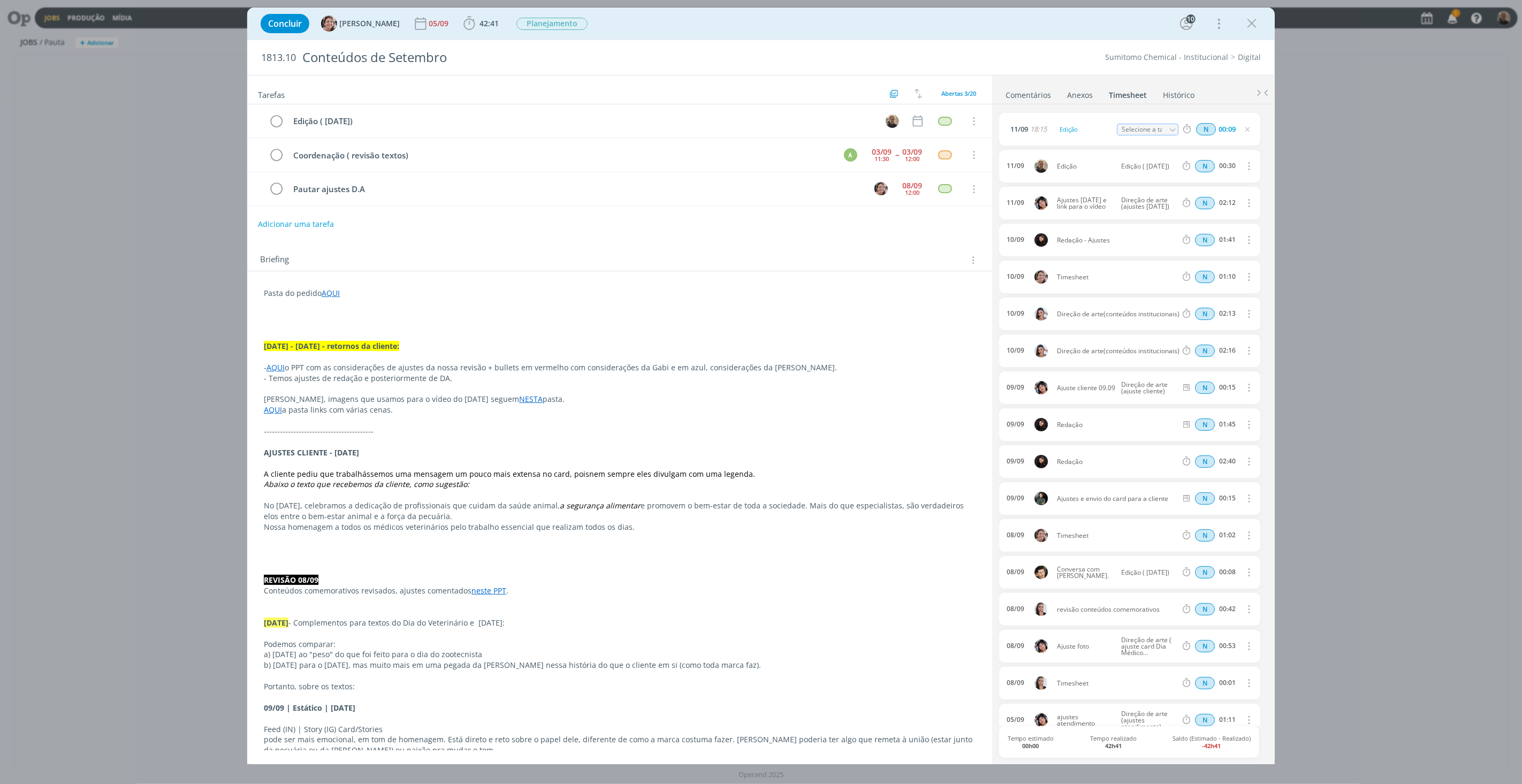
click at [1169, 129] on icon "dialog" at bounding box center [1172, 130] width 8 height 8
click at [1144, 173] on div "Edição ( [DATE]) - [PERSON_NAME]" at bounding box center [1156, 172] width 64 height 8
type input "Edição ( [DATE])"
click at [1250, 25] on icon "dialog" at bounding box center [1251, 23] width 16 height 16
